Goal: Information Seeking & Learning: Learn about a topic

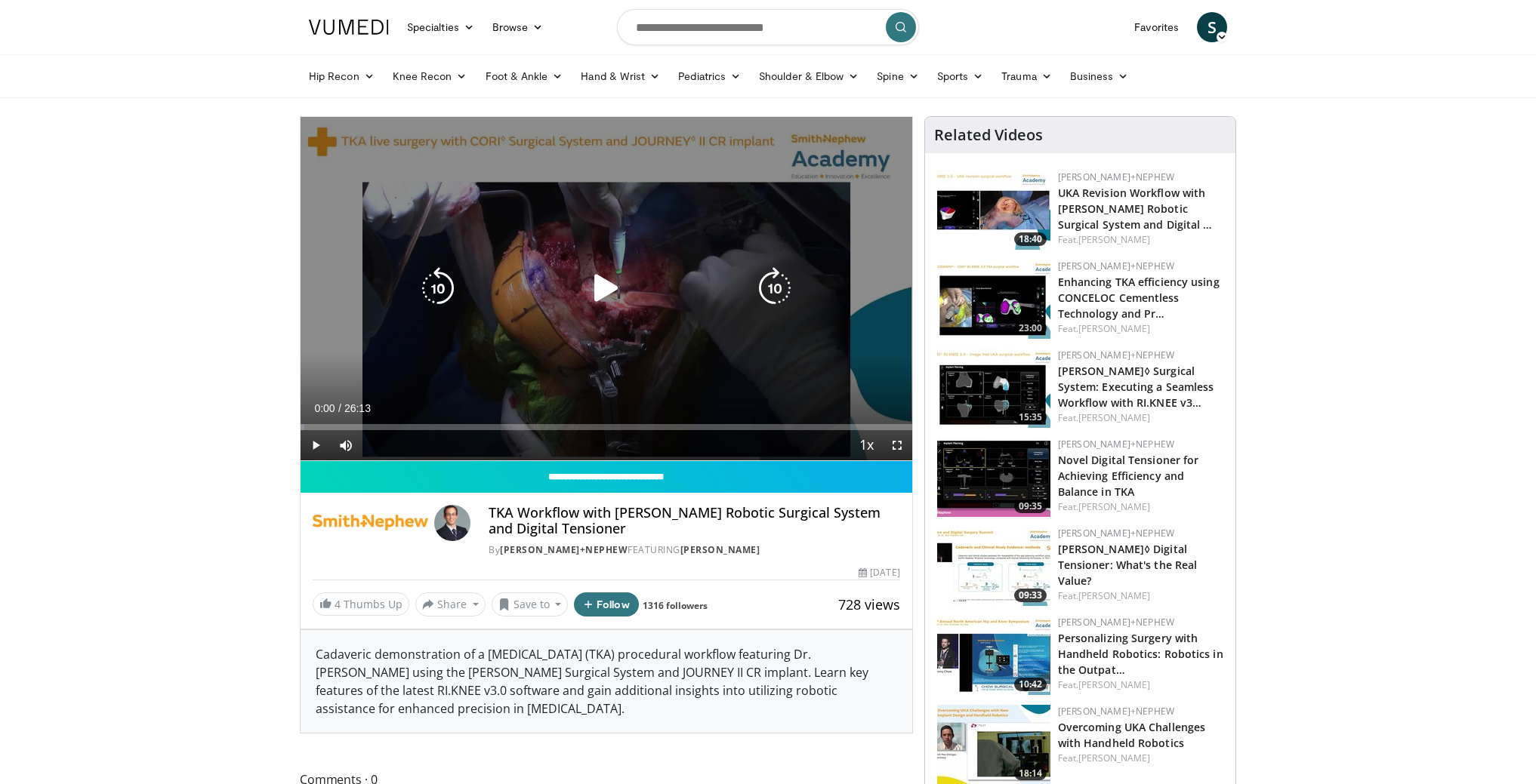
click at [610, 297] on icon "Video Player" at bounding box center [606, 289] width 42 height 42
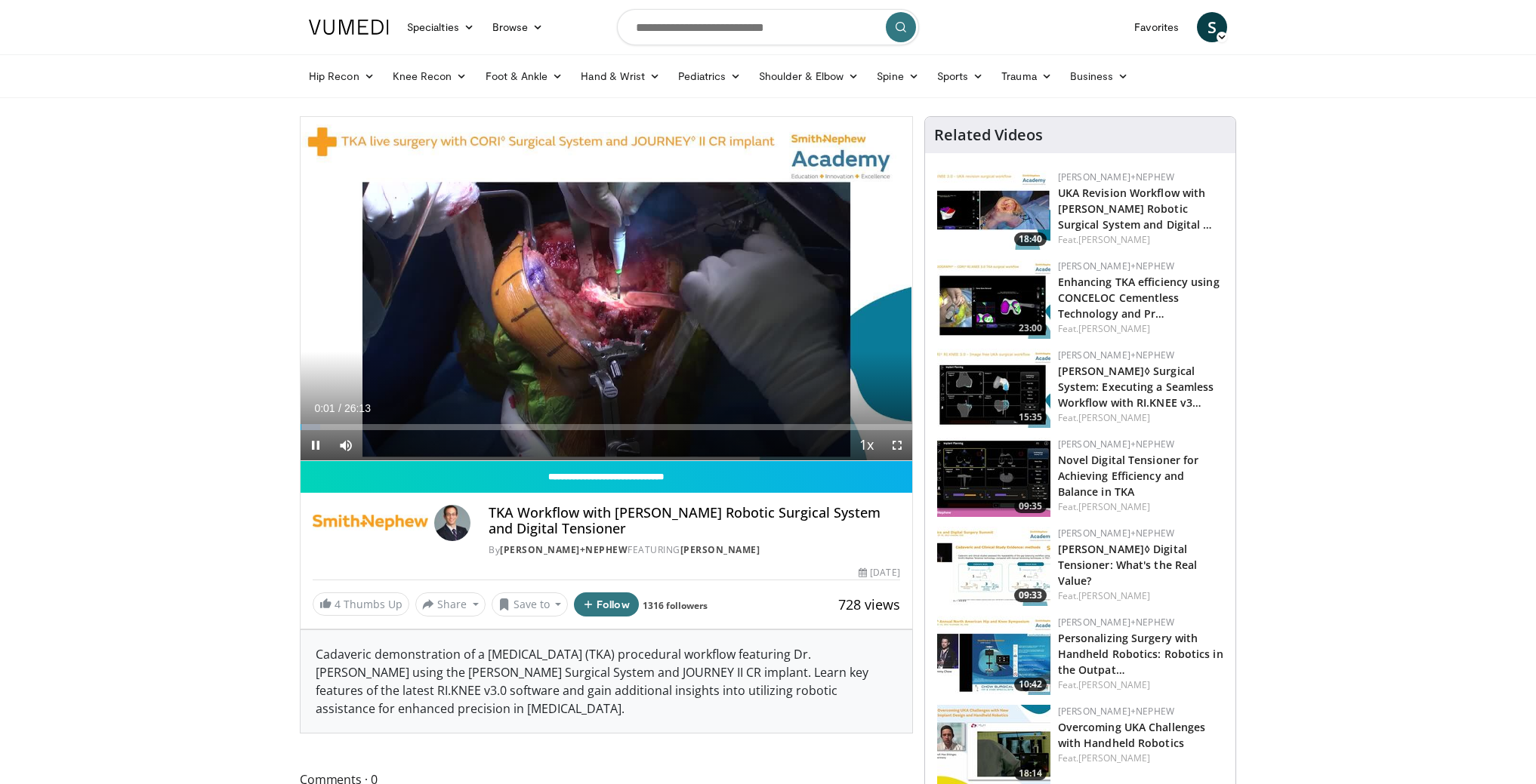
click at [889, 443] on span "Video Player" at bounding box center [898, 446] width 30 height 30
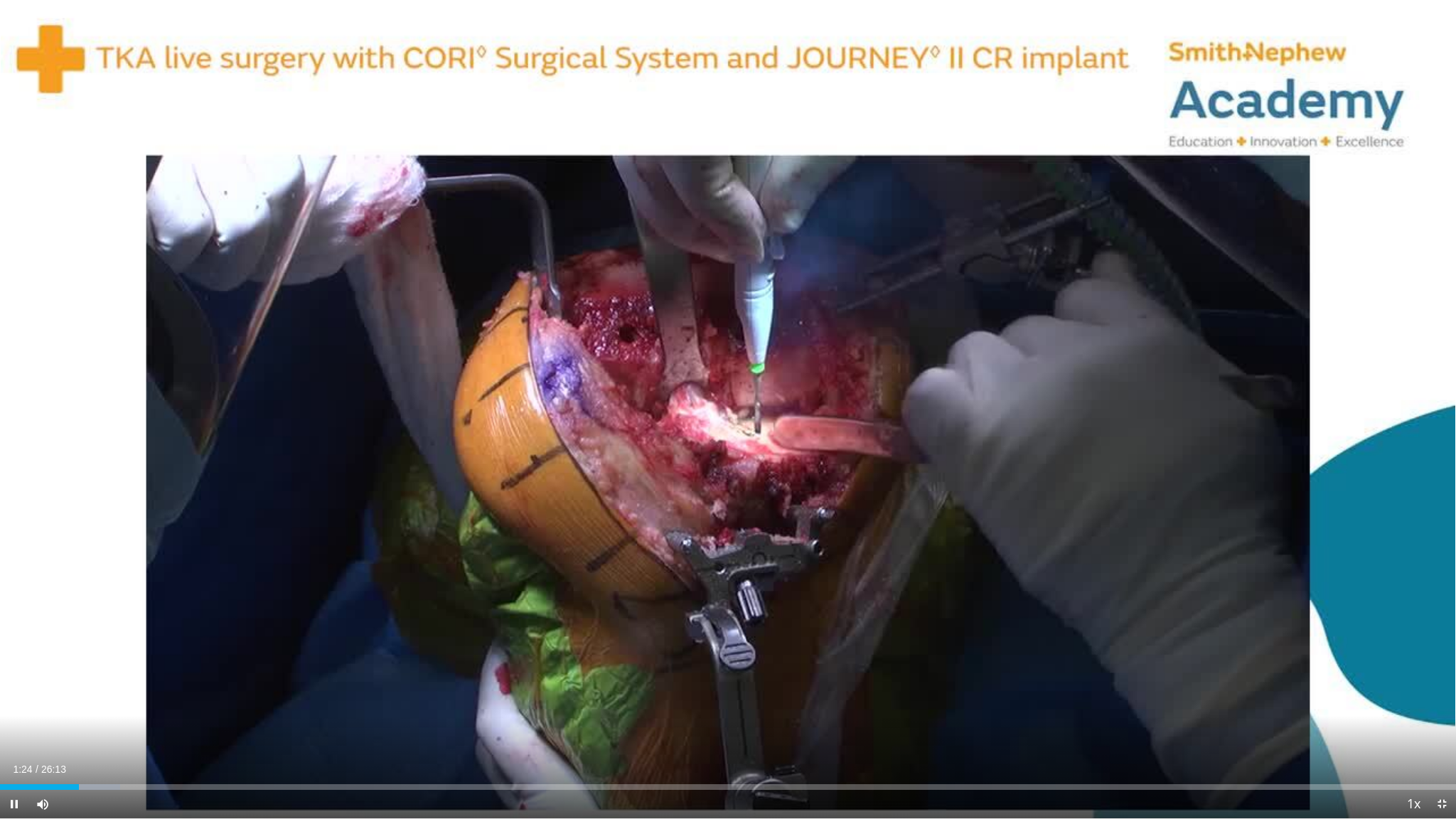
click at [1449, 738] on span "Video Player" at bounding box center [1442, 805] width 29 height 29
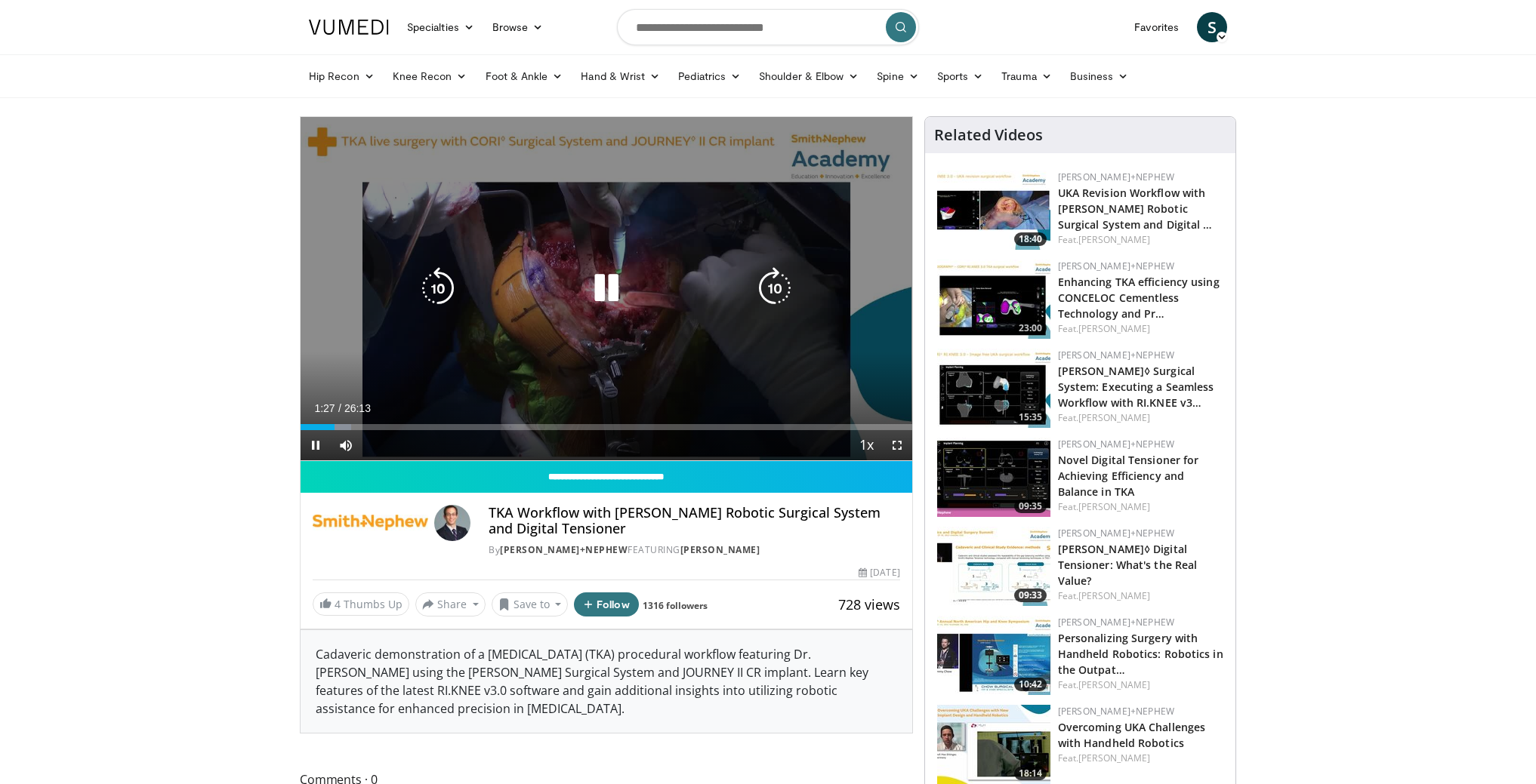
click at [805, 362] on div "10 seconds Tap to unmute" at bounding box center [606, 289] width 612 height 343
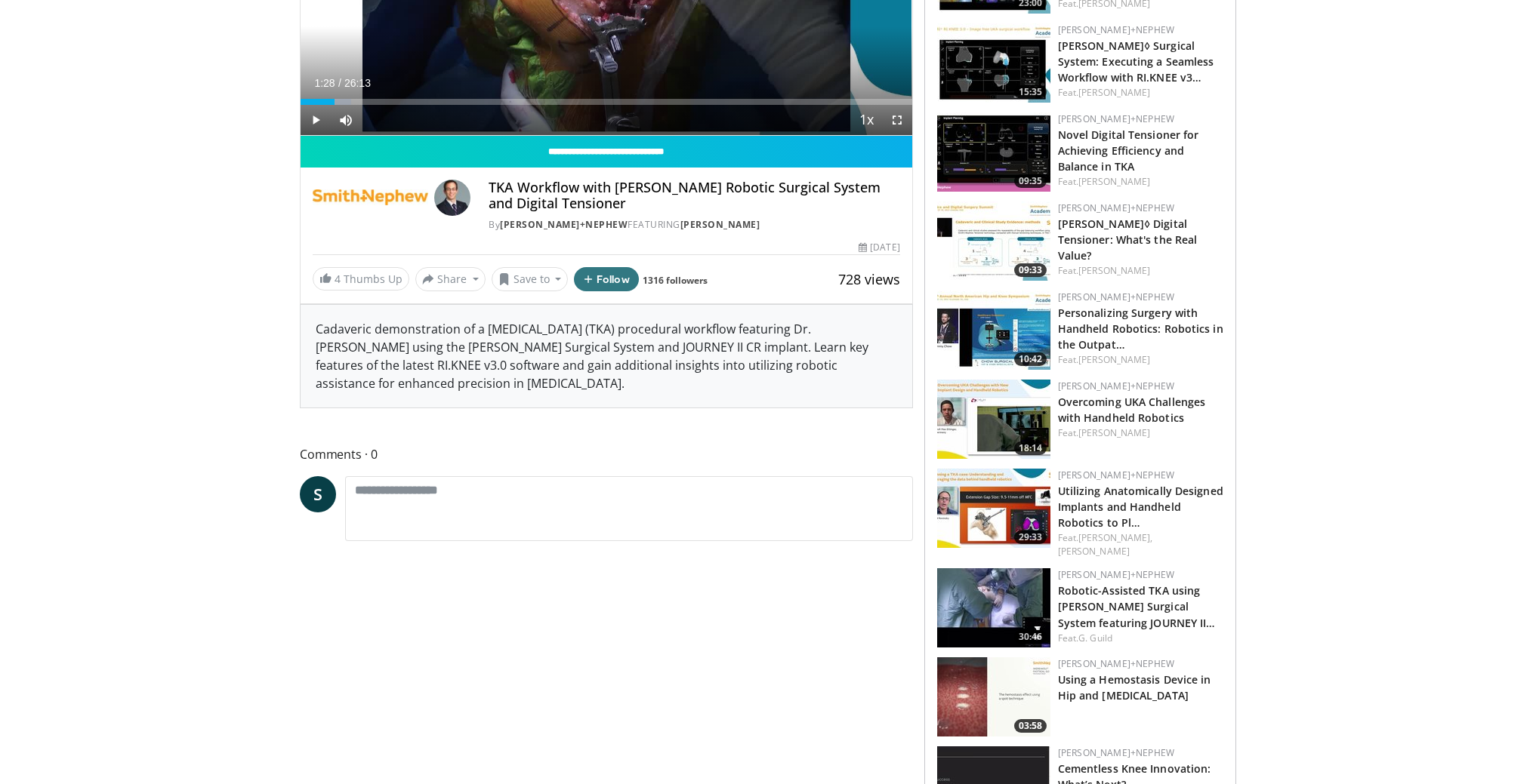
scroll to position [165, 0]
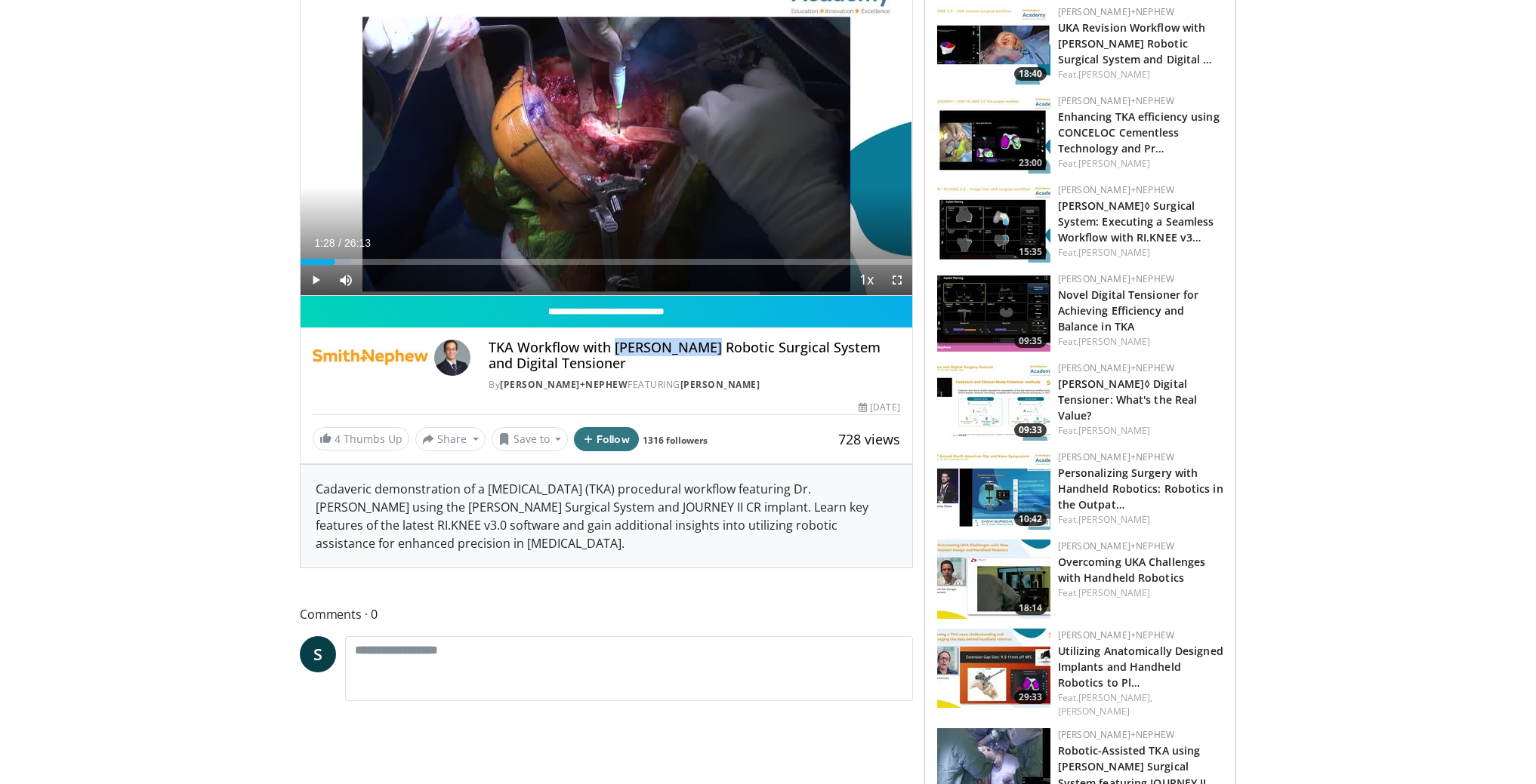
drag, startPoint x: 615, startPoint y: 349, endPoint x: 701, endPoint y: 347, distance: 86.0
click at [701, 347] on h4 "TKA Workflow with [PERSON_NAME] Robotic Surgical System and Digital Tensioner" at bounding box center [694, 356] width 411 height 32
copy h4 "CORI Robotic"
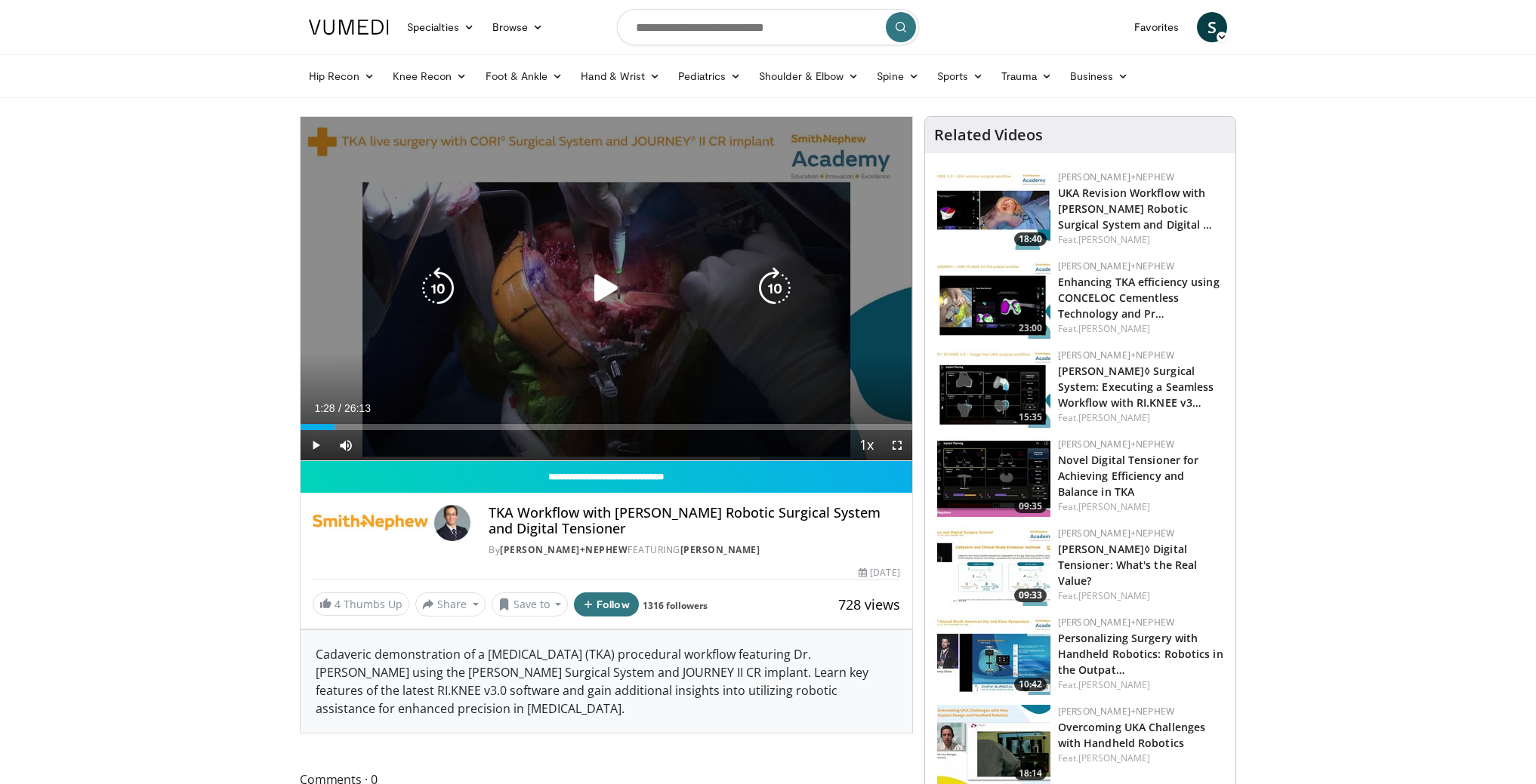
click at [763, 232] on div "10 seconds Tap to unmute" at bounding box center [606, 289] width 612 height 343
click at [614, 300] on icon "Video Player" at bounding box center [606, 289] width 42 height 42
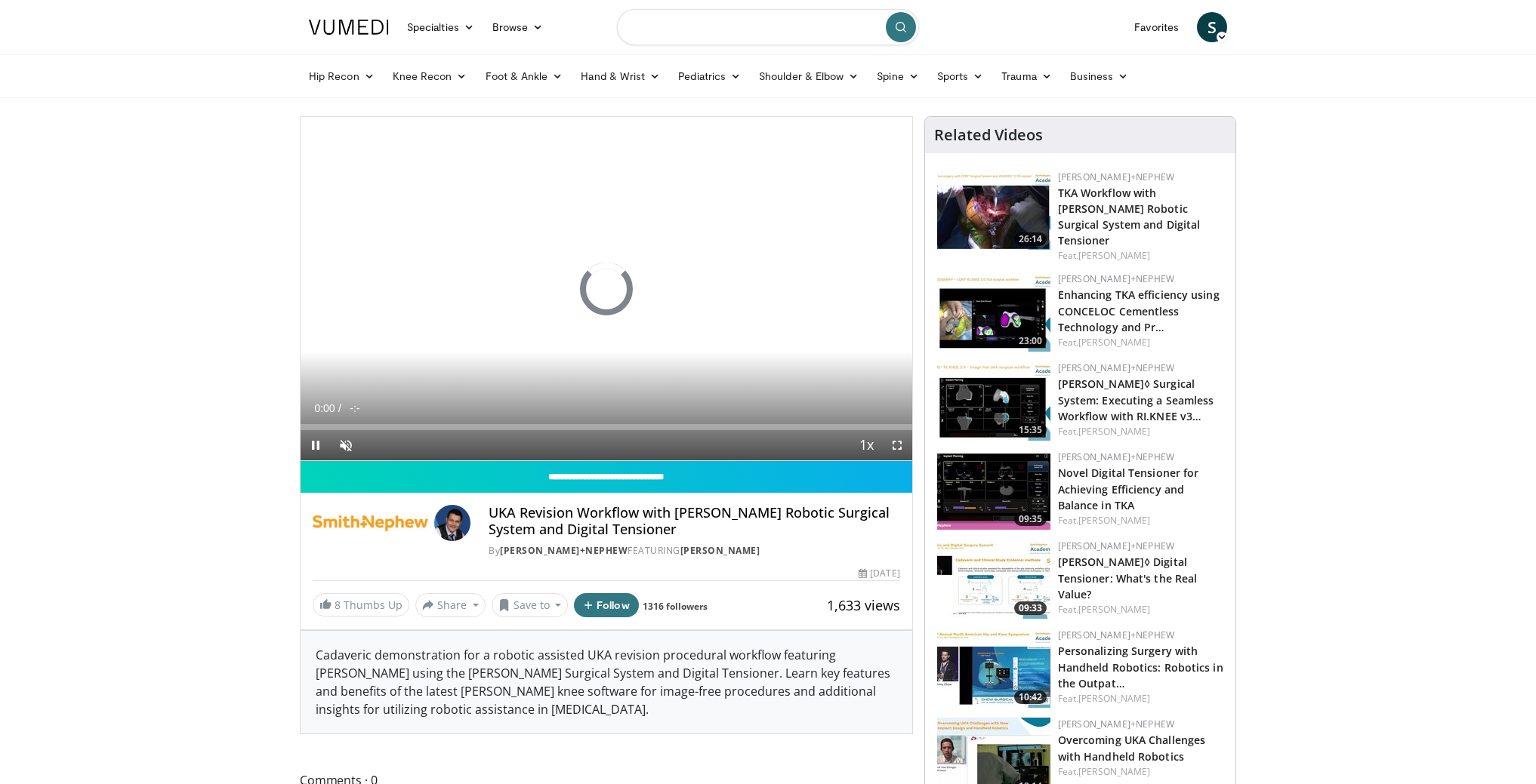
click at [728, 38] on input "Search topics, interventions" at bounding box center [768, 27] width 302 height 36
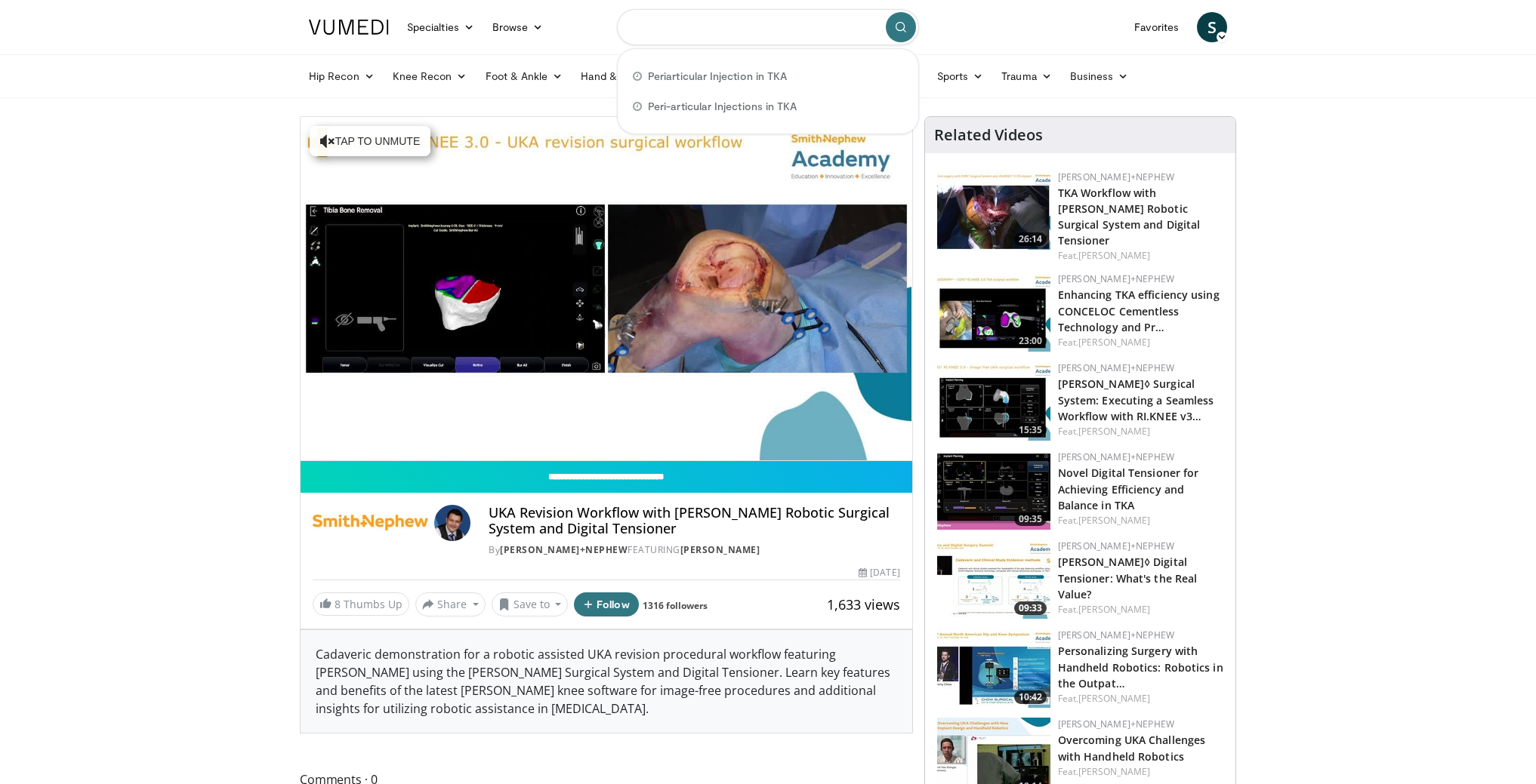
paste input "**********"
type input "**********"
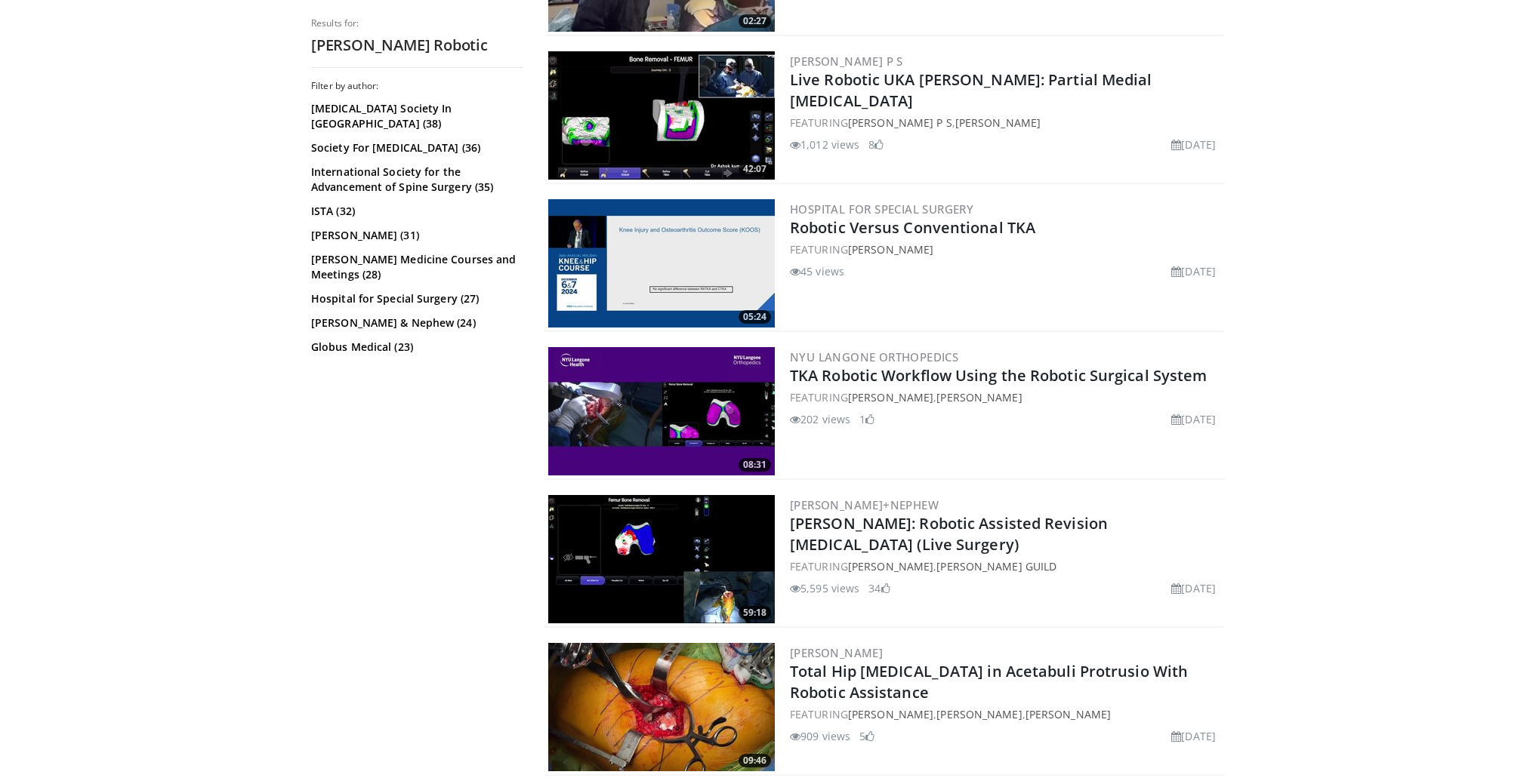
scroll to position [1807, 0]
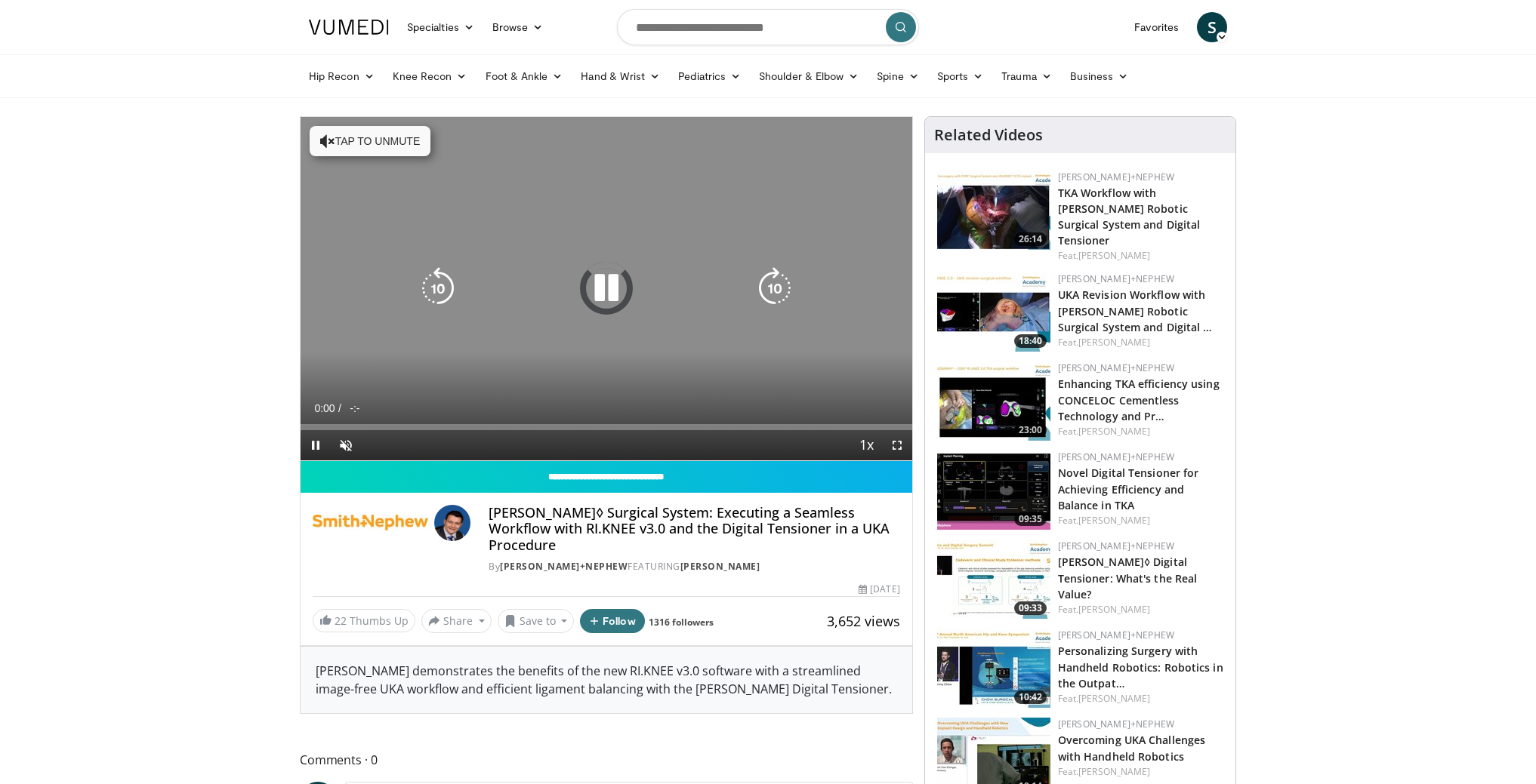
click at [724, 337] on div "10 seconds Tap to unmute" at bounding box center [606, 289] width 612 height 343
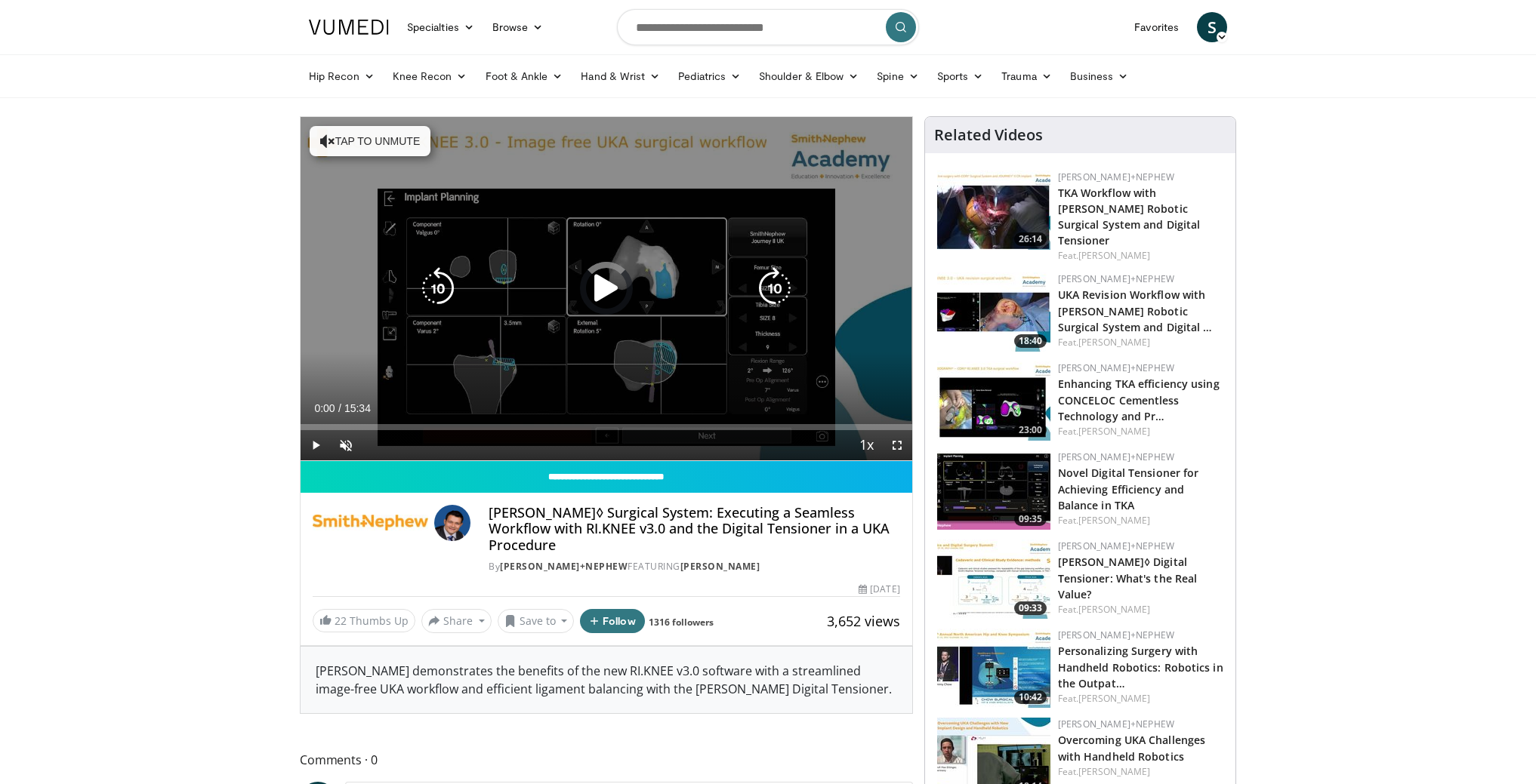
click at [654, 320] on div "10 seconds Tap to unmute" at bounding box center [606, 289] width 612 height 343
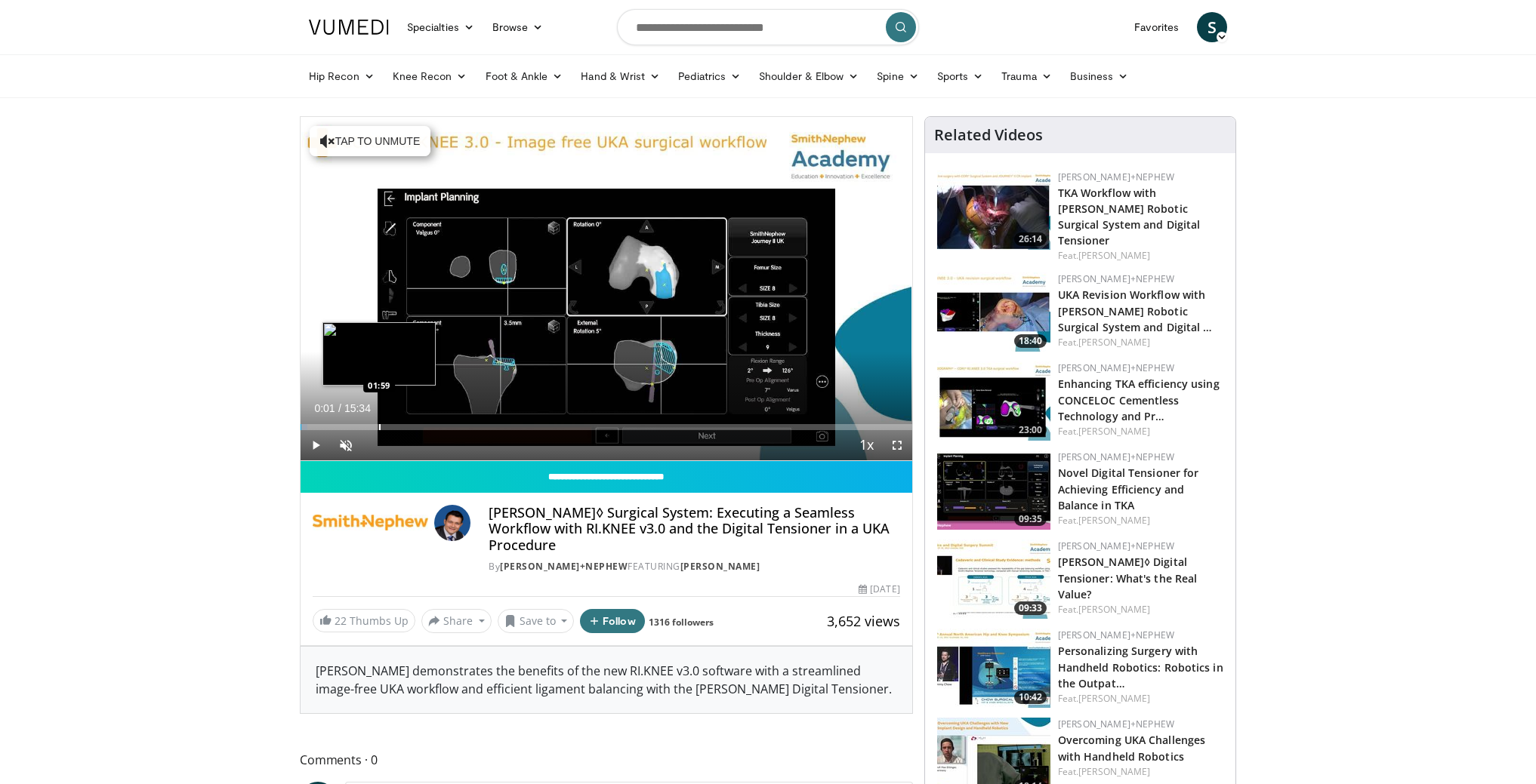
click at [379, 426] on div "Progress Bar" at bounding box center [380, 427] width 2 height 6
click at [376, 449] on div "0%" at bounding box center [387, 446] width 53 height 30
click at [381, 452] on div "37%" at bounding box center [387, 446] width 53 height 30
click at [355, 442] on span "Video Player" at bounding box center [346, 446] width 30 height 30
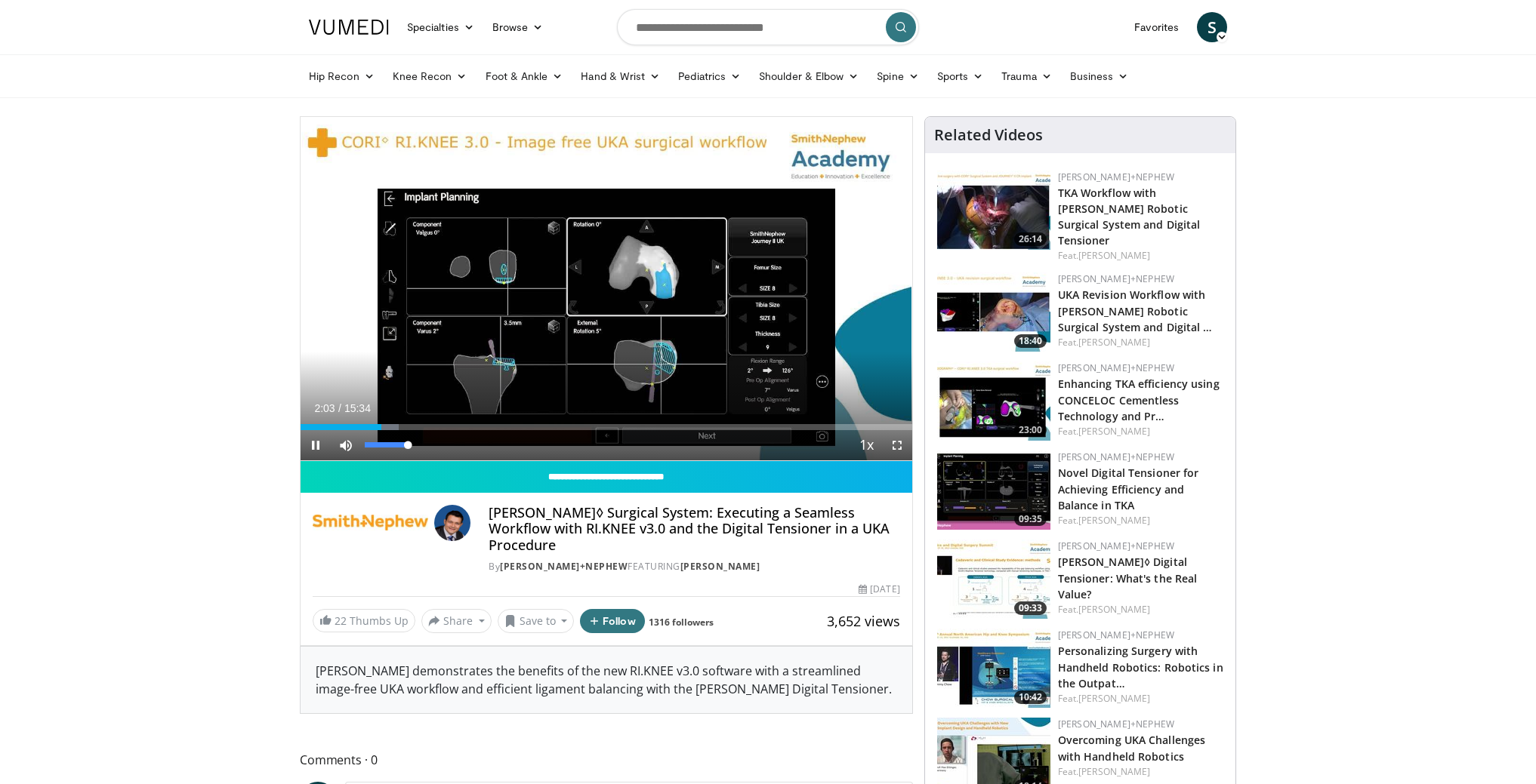
click at [347, 444] on span "Video Player" at bounding box center [346, 446] width 30 height 30
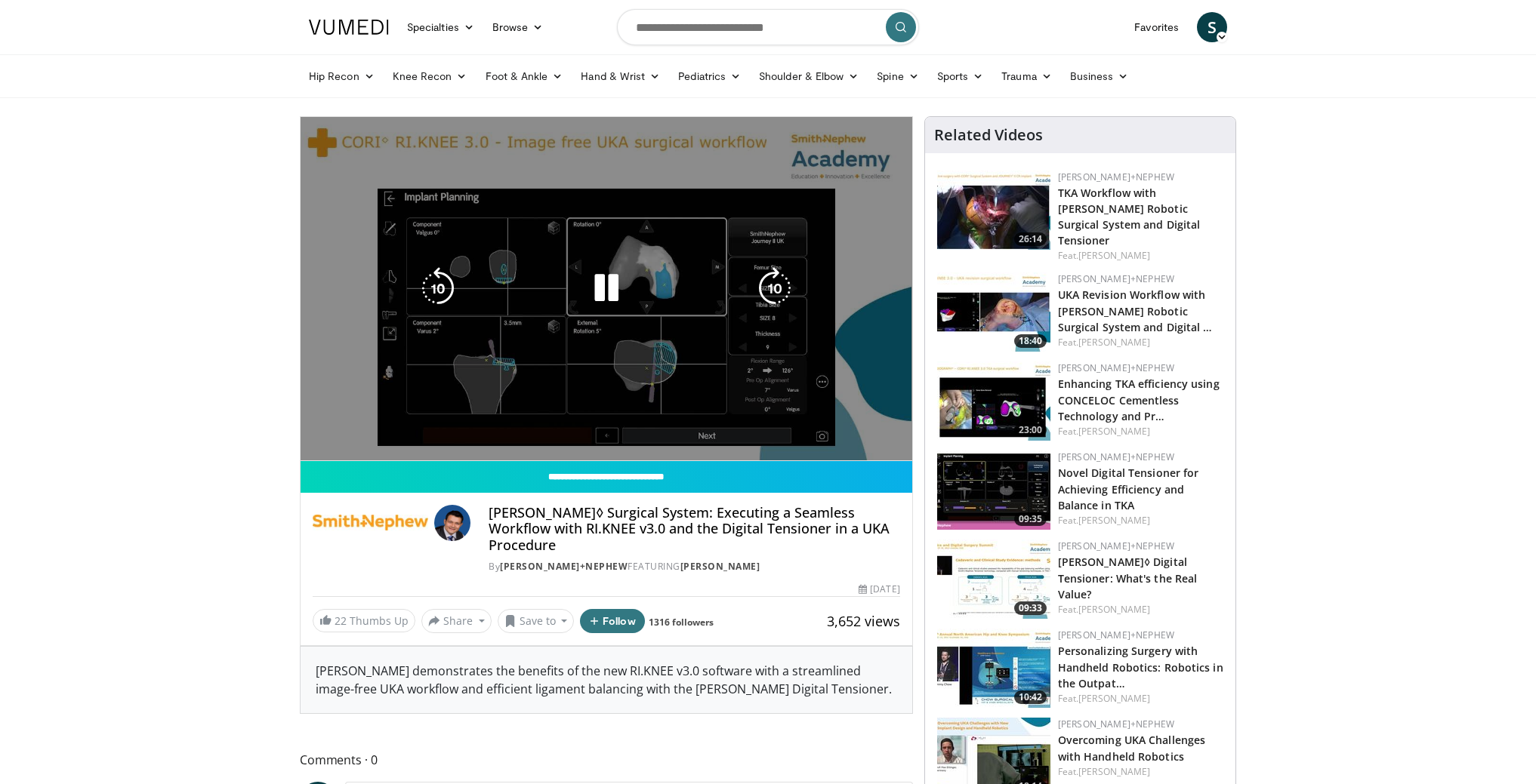
click at [347, 446] on video-js "**********" at bounding box center [606, 289] width 612 height 344
click at [347, 446] on video-js "**********" at bounding box center [606, 289] width 612 height 344
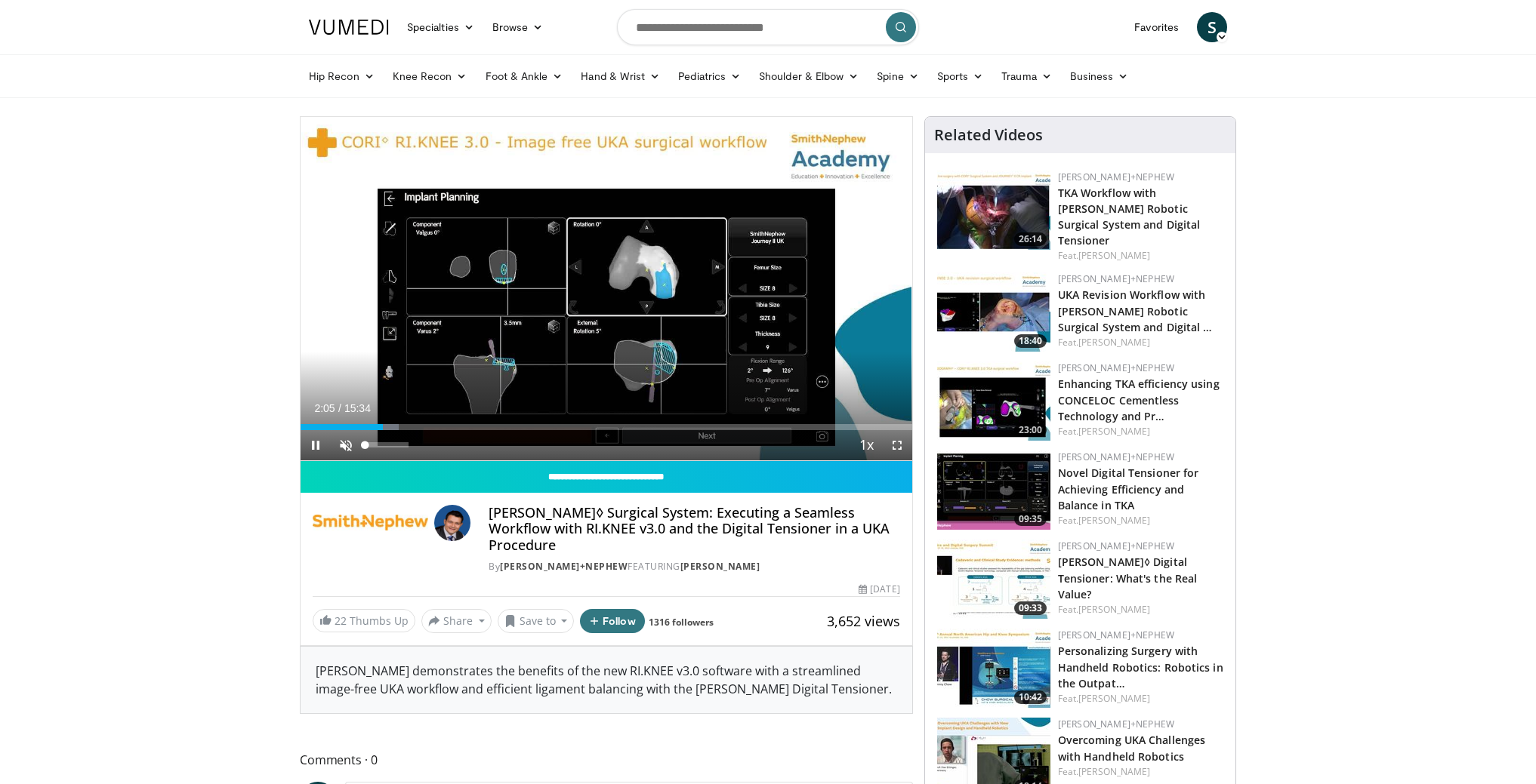
click at [356, 446] on span "Video Player" at bounding box center [346, 446] width 30 height 30
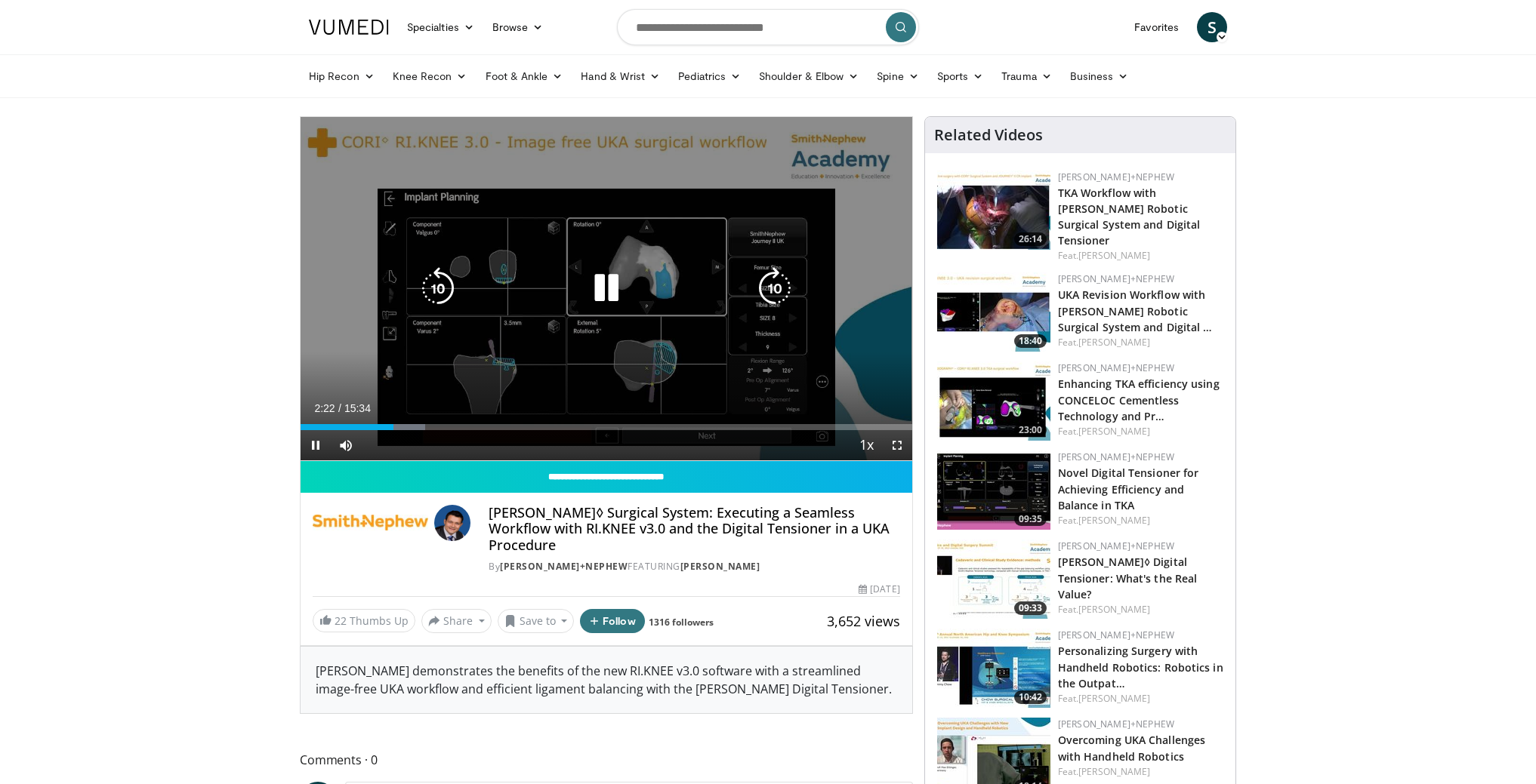
click at [711, 253] on div "10 seconds Tap to unmute" at bounding box center [606, 289] width 612 height 343
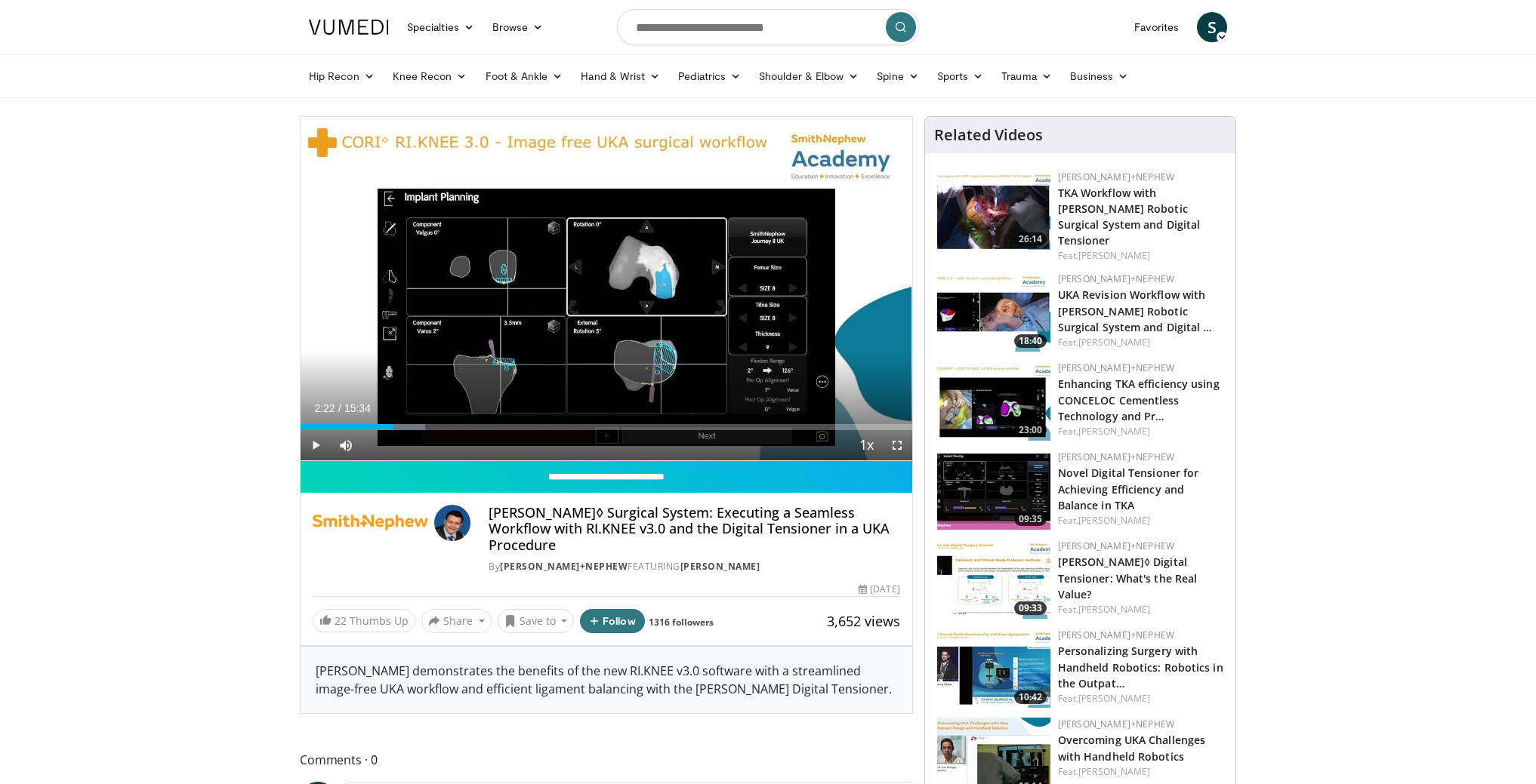
click at [1170, 201] on h3 "TKA Workflow with [PERSON_NAME] Robotic Surgical System and Digital Tensioner" at bounding box center [1141, 215] width 166 height 63
click at [1126, 210] on link "TKA Workflow with [PERSON_NAME] Robotic Surgical System and Digital Tensioner" at bounding box center [1129, 216] width 143 height 62
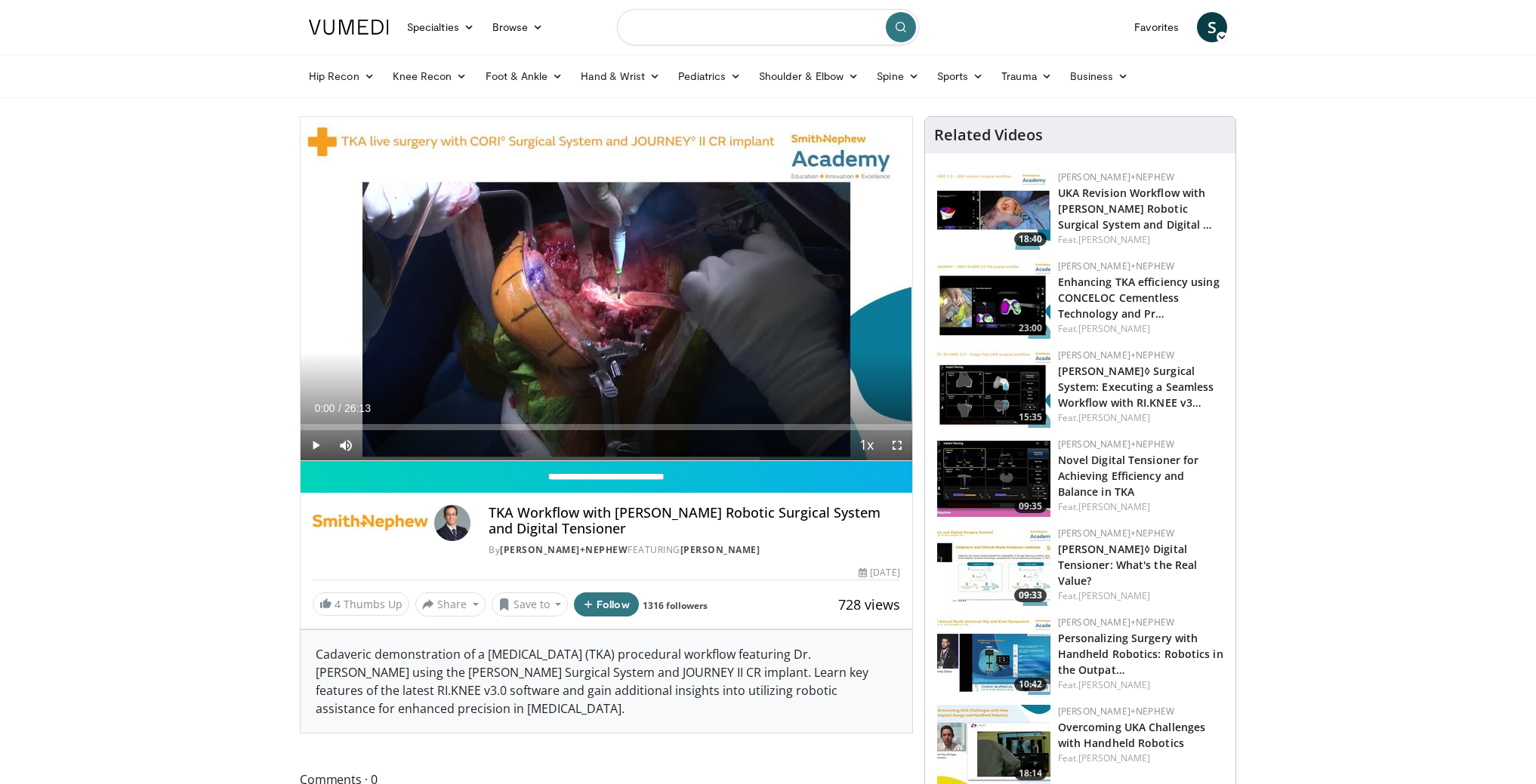
click at [732, 36] on input "Search topics, interventions" at bounding box center [768, 27] width 302 height 36
paste input "**********"
type input "**********"
click at [899, 28] on icon "submit" at bounding box center [901, 27] width 12 height 12
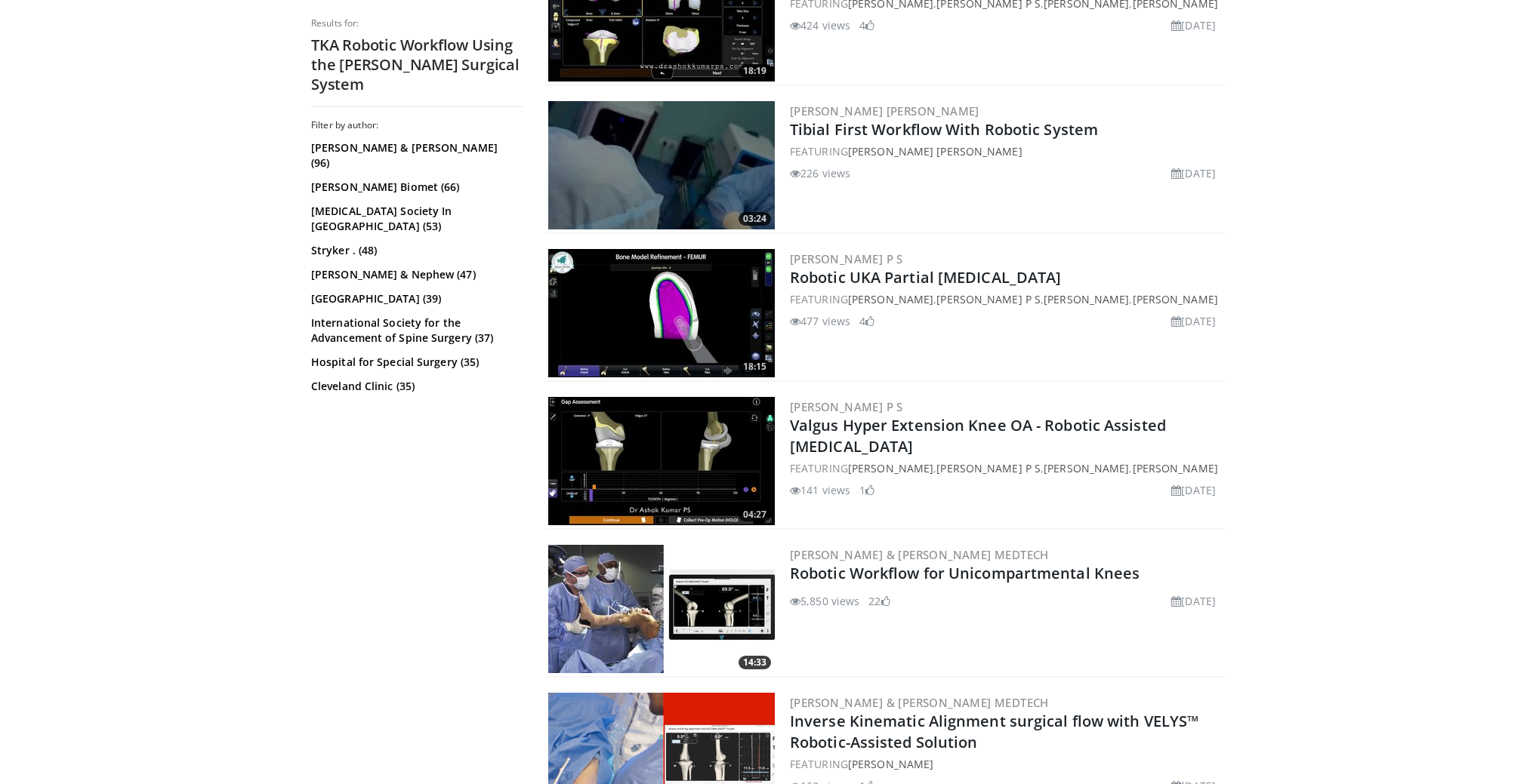
scroll to position [2197, 0]
